Goal: Book appointment/travel/reservation

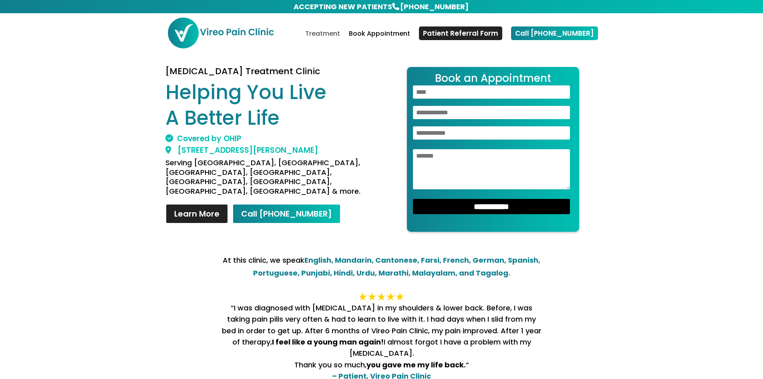
click at [340, 33] on link "Treatment" at bounding box center [322, 40] width 35 height 19
click at [198, 204] on link "Learn More" at bounding box center [196, 214] width 63 height 20
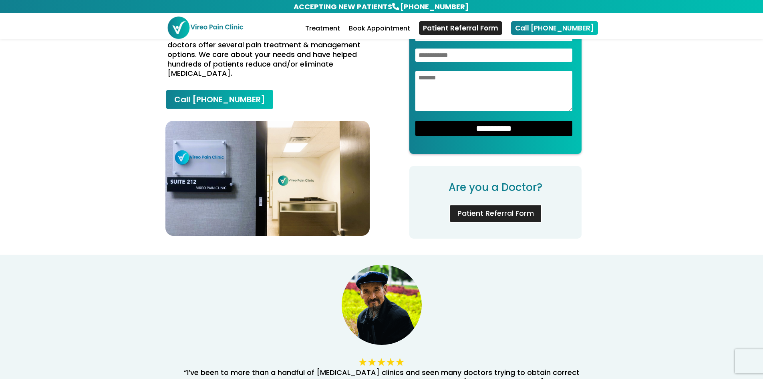
scroll to position [560, 0]
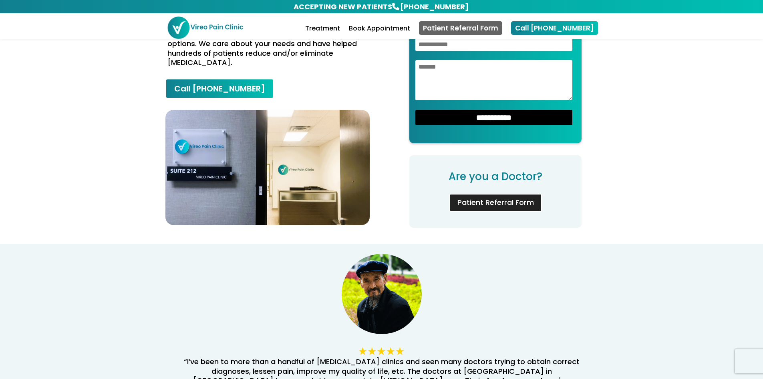
click at [479, 27] on link "Patient Referral Form" at bounding box center [460, 28] width 83 height 14
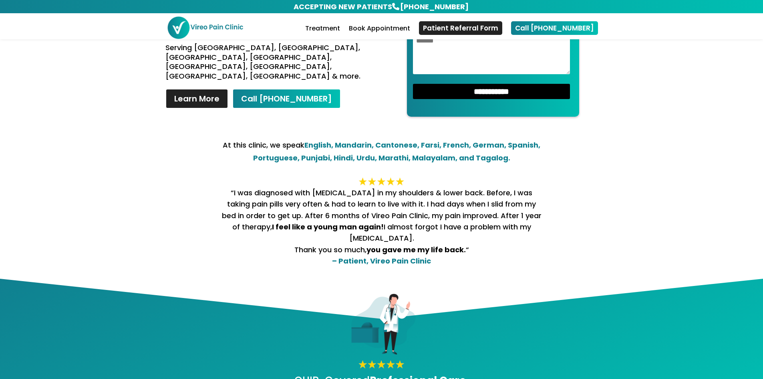
scroll to position [0, 0]
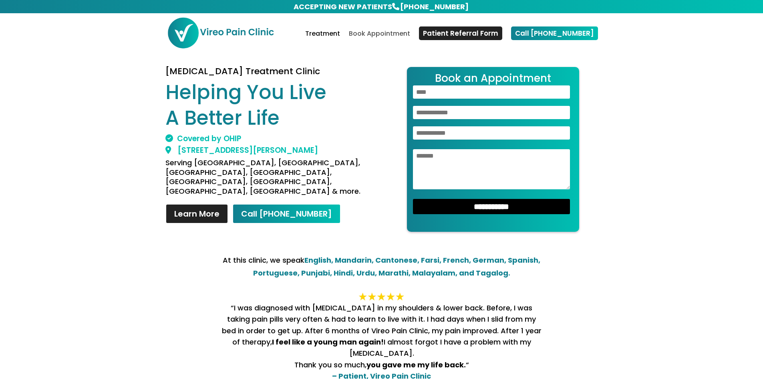
click at [384, 33] on link "Book Appointment" at bounding box center [379, 40] width 61 height 19
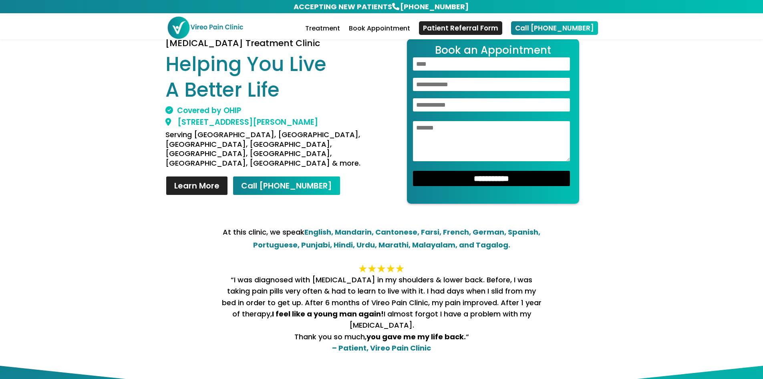
scroll to position [19, 0]
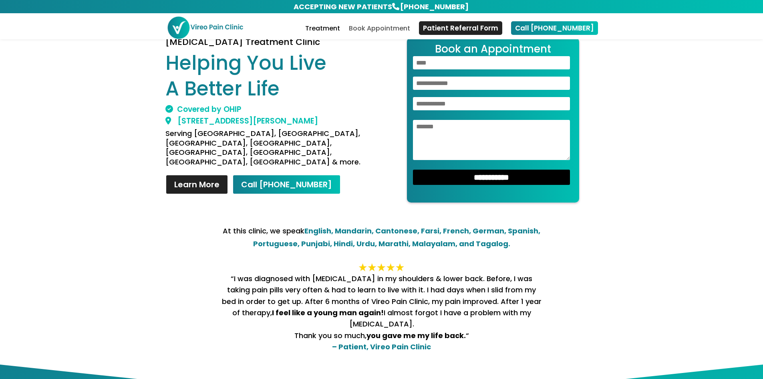
click at [387, 26] on link "Book Appointment" at bounding box center [379, 33] width 61 height 14
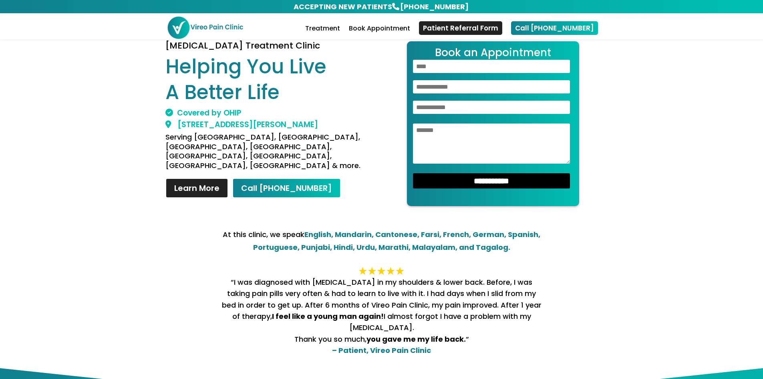
scroll to position [0, 0]
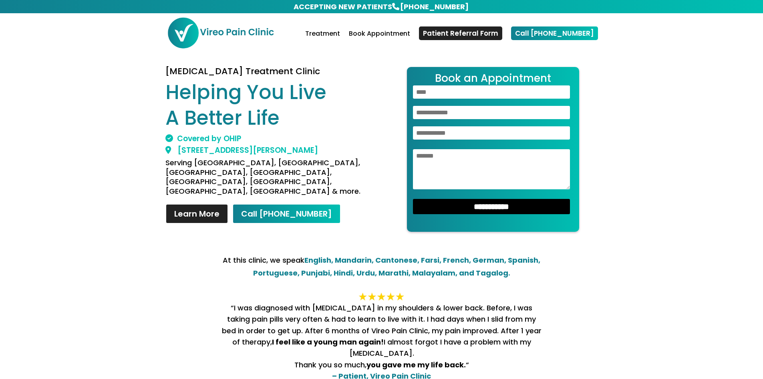
click at [189, 34] on img at bounding box center [220, 33] width 107 height 32
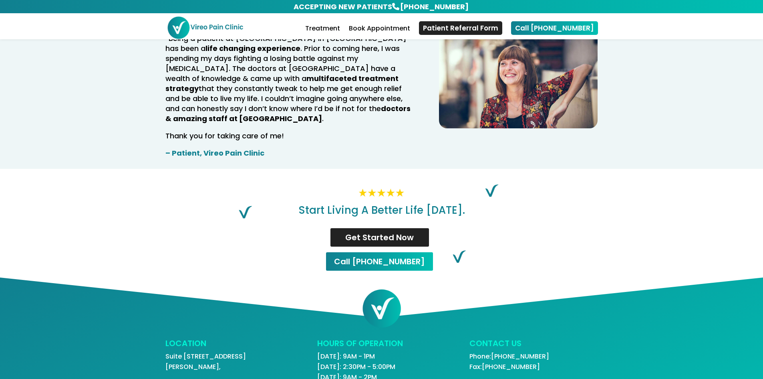
scroll to position [1630, 0]
